Goal: Task Accomplishment & Management: Manage account settings

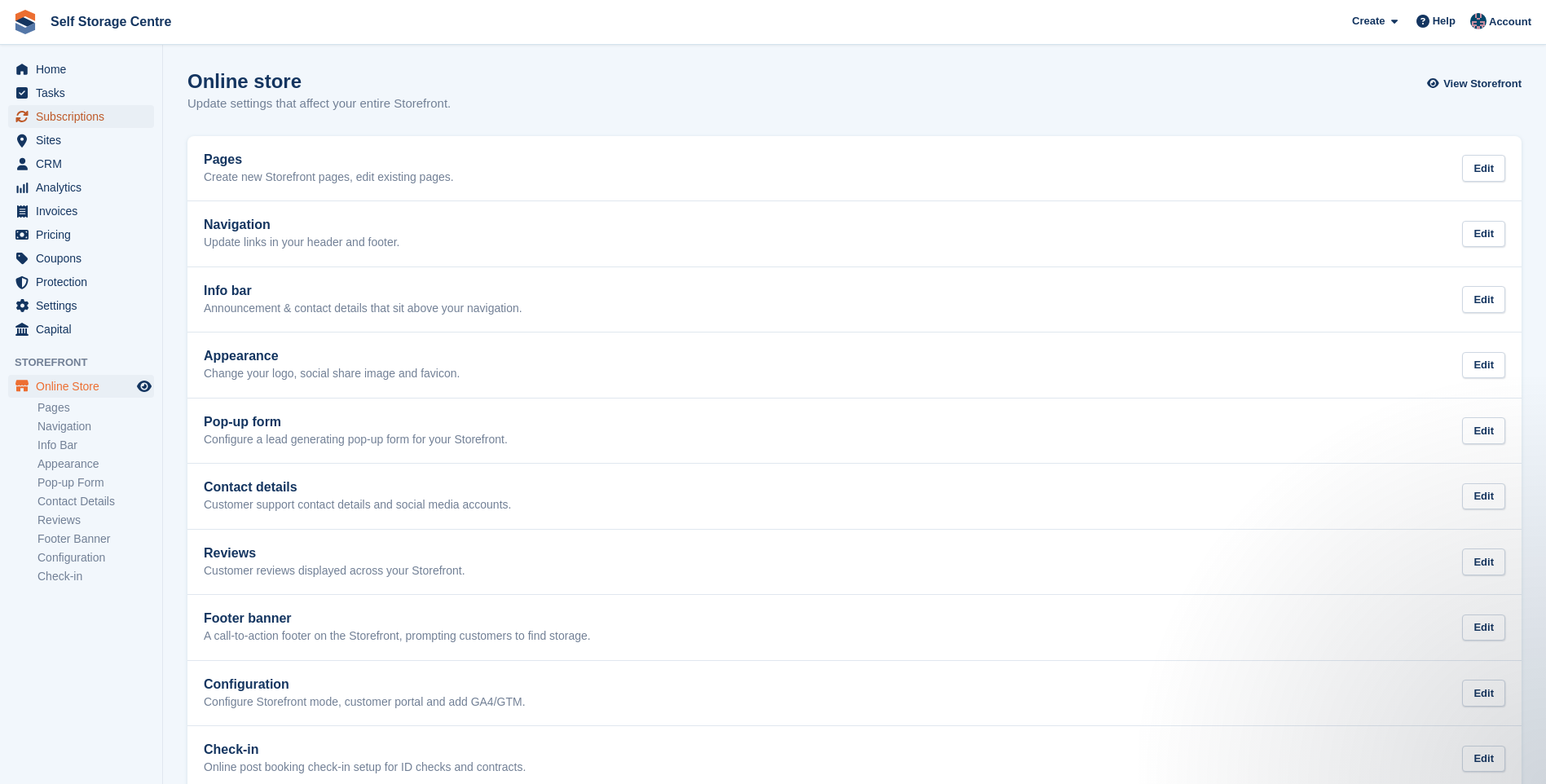
click at [53, 117] on span "Subscriptions" at bounding box center [85, 116] width 98 height 23
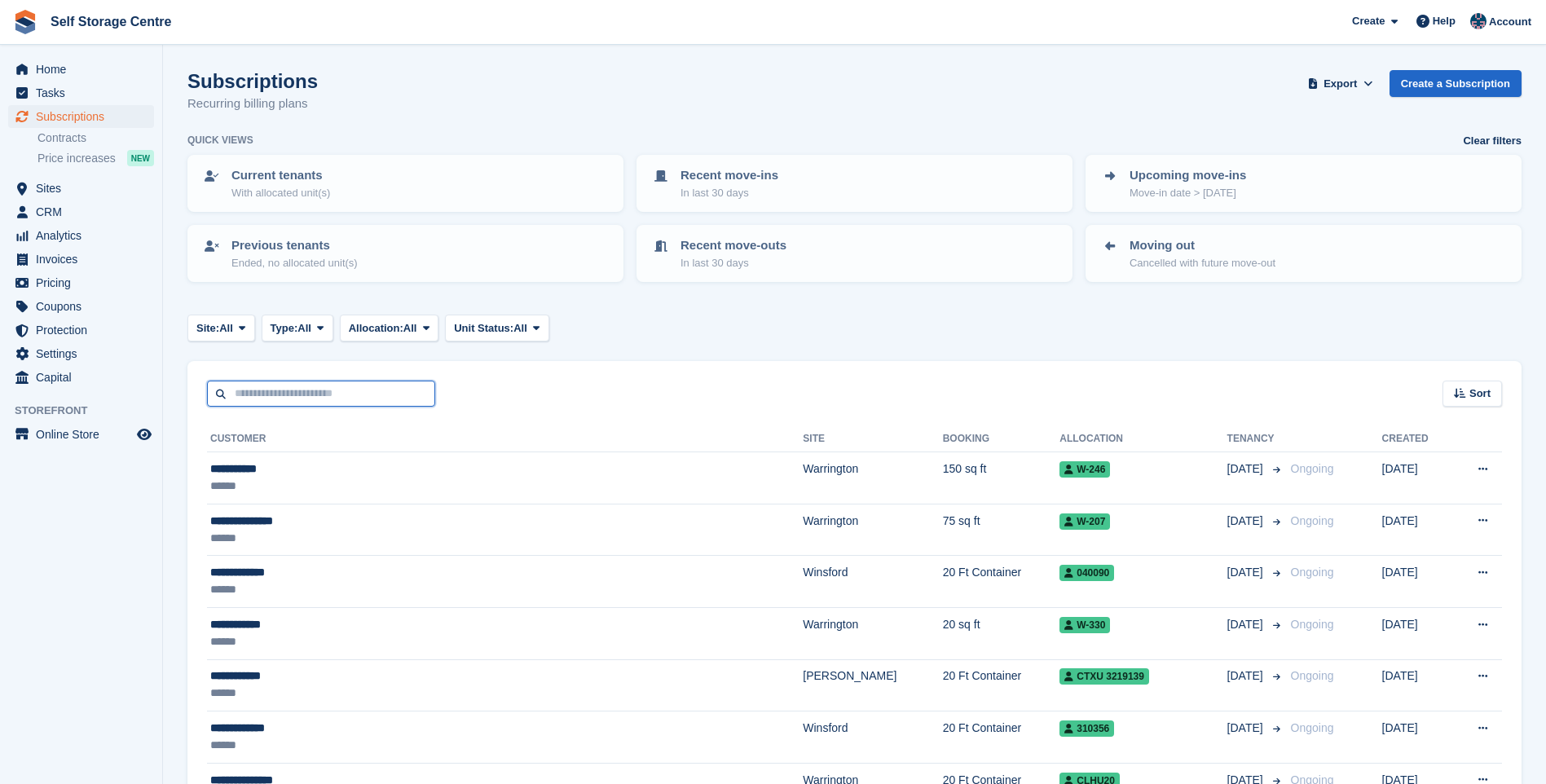
click at [297, 401] on input "text" at bounding box center [321, 394] width 229 height 27
type input "******"
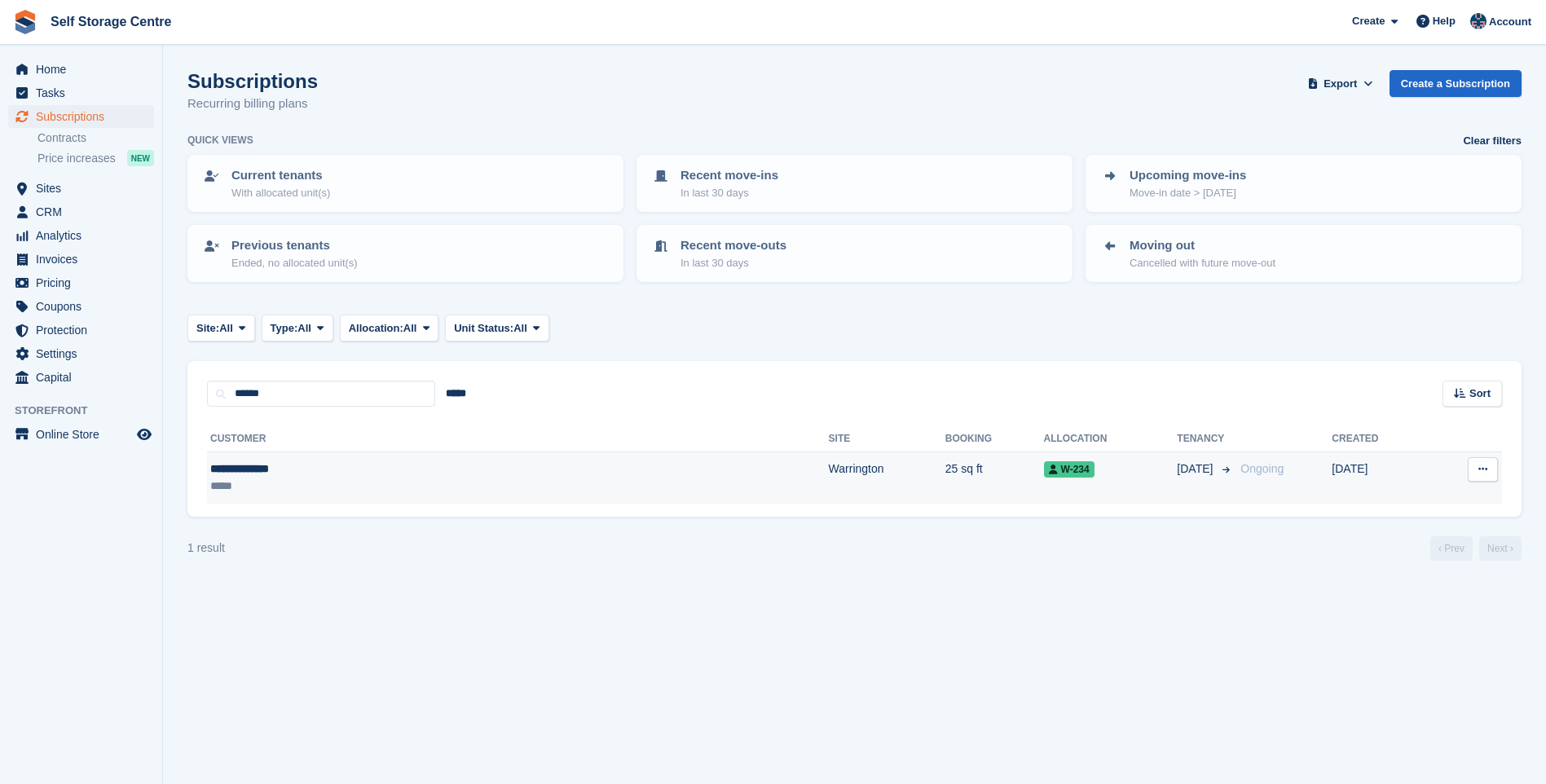
click at [321, 466] on div "**********" at bounding box center [356, 469] width 292 height 17
